Goal: Navigation & Orientation: Find specific page/section

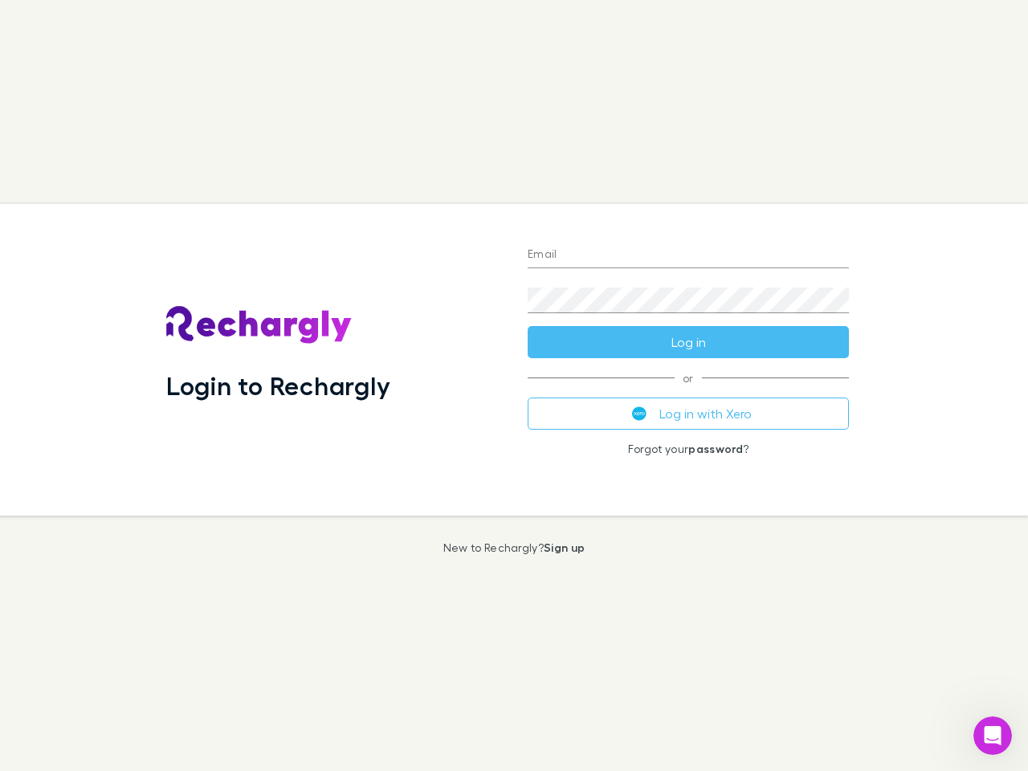
click at [514, 385] on div "Login to Rechargly" at bounding box center [333, 359] width 361 height 311
click at [688, 255] on input "Email" at bounding box center [687, 255] width 321 height 26
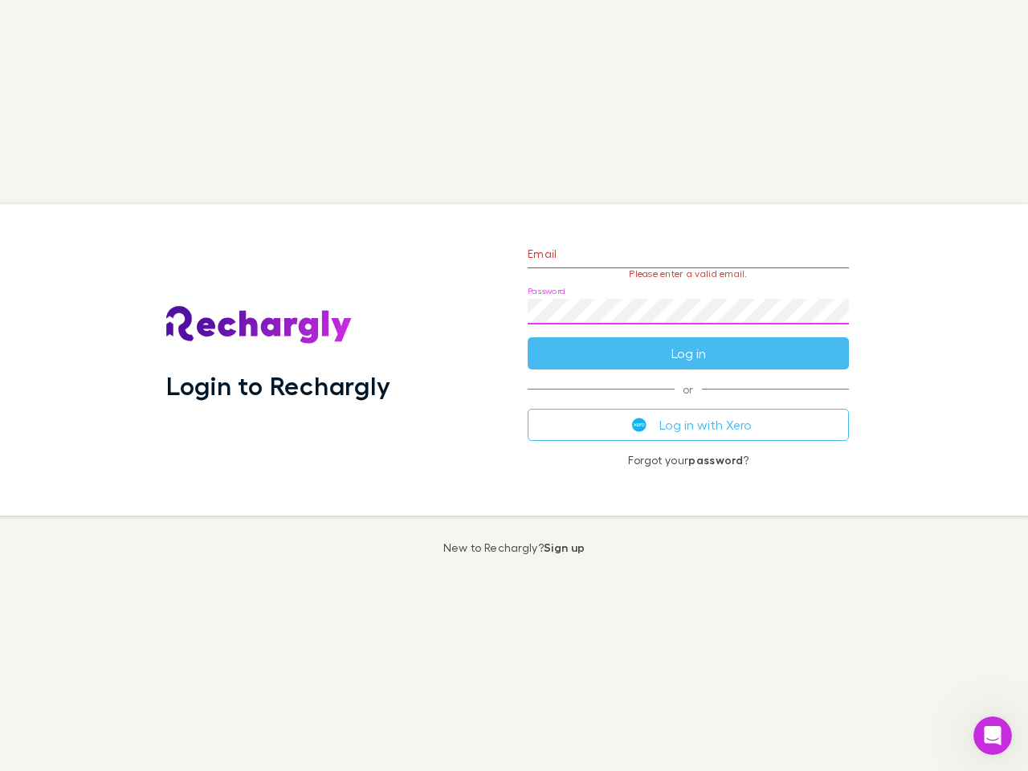
click at [688, 342] on form "Email Please enter a valid email. Password Log in" at bounding box center [687, 300] width 321 height 140
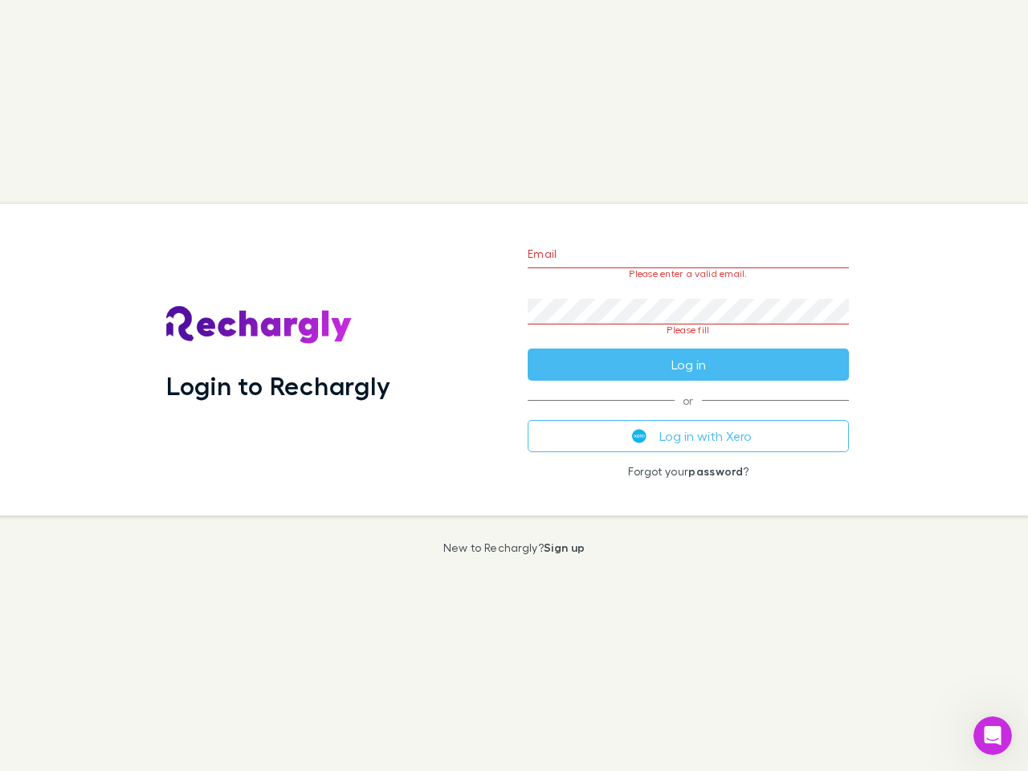
click at [688, 413] on div "Email Please enter a valid email. Password Please fill Log in or Log in with Xe…" at bounding box center [688, 359] width 347 height 311
click at [992, 735] on icon "Open Intercom Messenger" at bounding box center [992, 736] width 26 height 26
